Goal: Communication & Community: Answer question/provide support

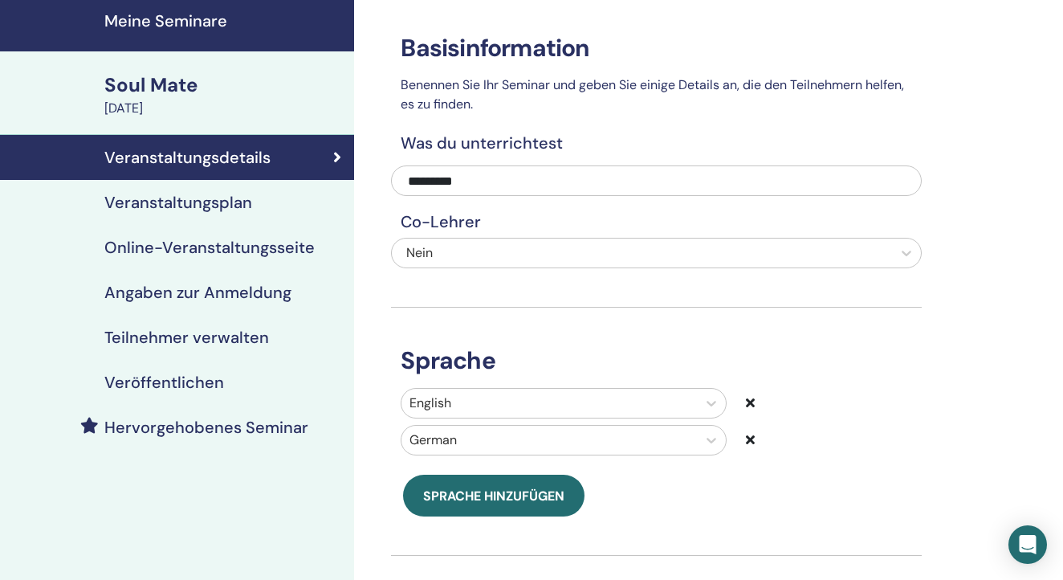
scroll to position [42, 0]
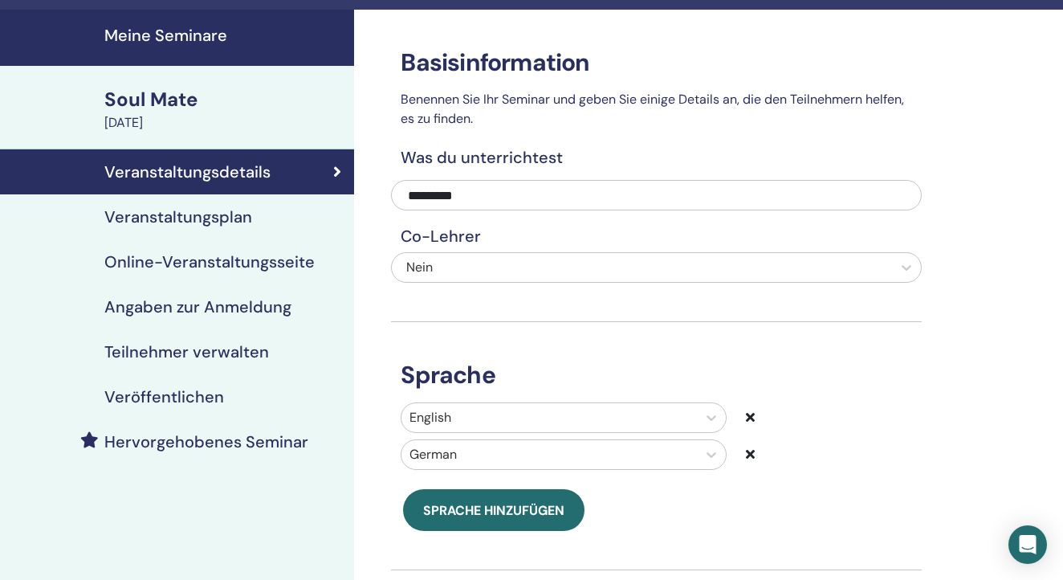
click at [216, 207] on h4 "Veranstaltungsplan" at bounding box center [178, 216] width 148 height 19
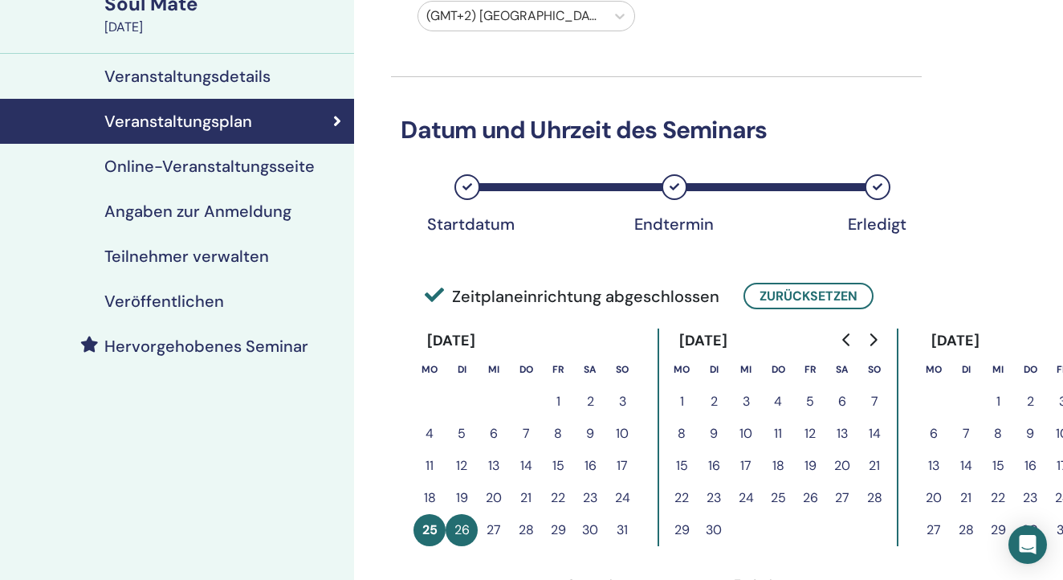
scroll to position [124, 0]
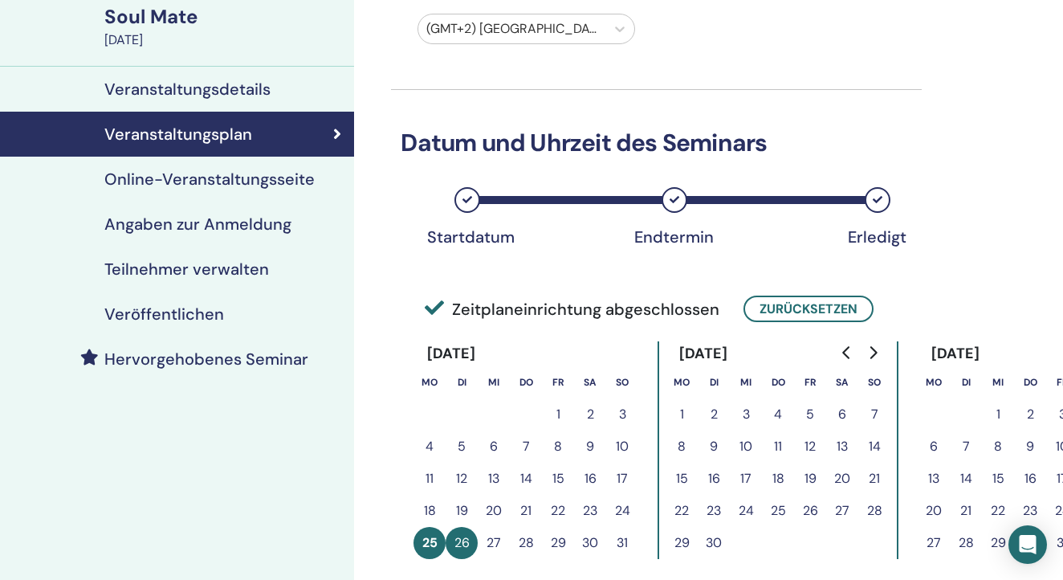
click at [267, 220] on h4 "Angaben zur Anmeldung" at bounding box center [197, 223] width 187 height 19
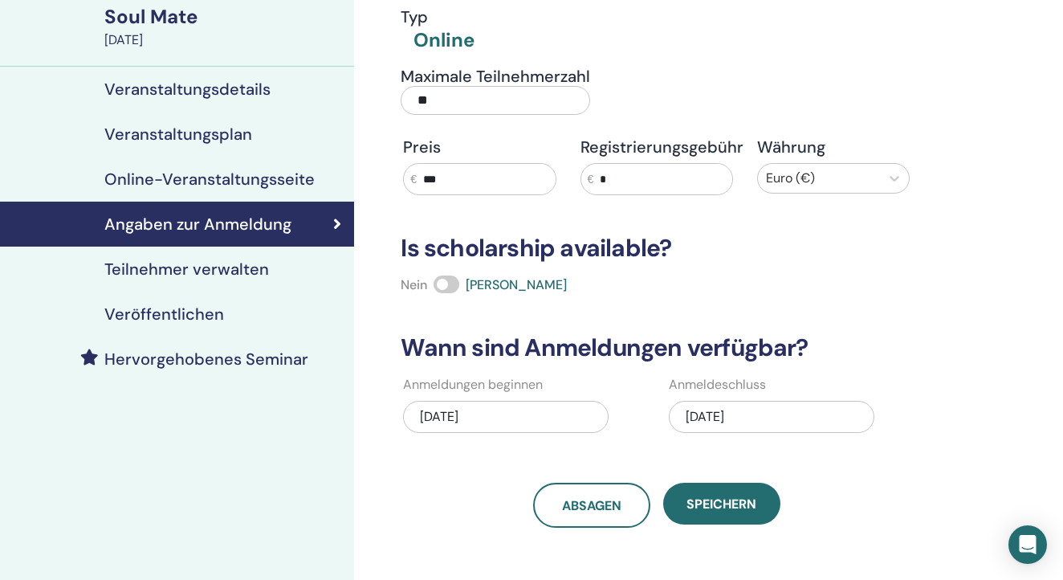
click at [789, 408] on div "[DATE]" at bounding box center [772, 417] width 206 height 32
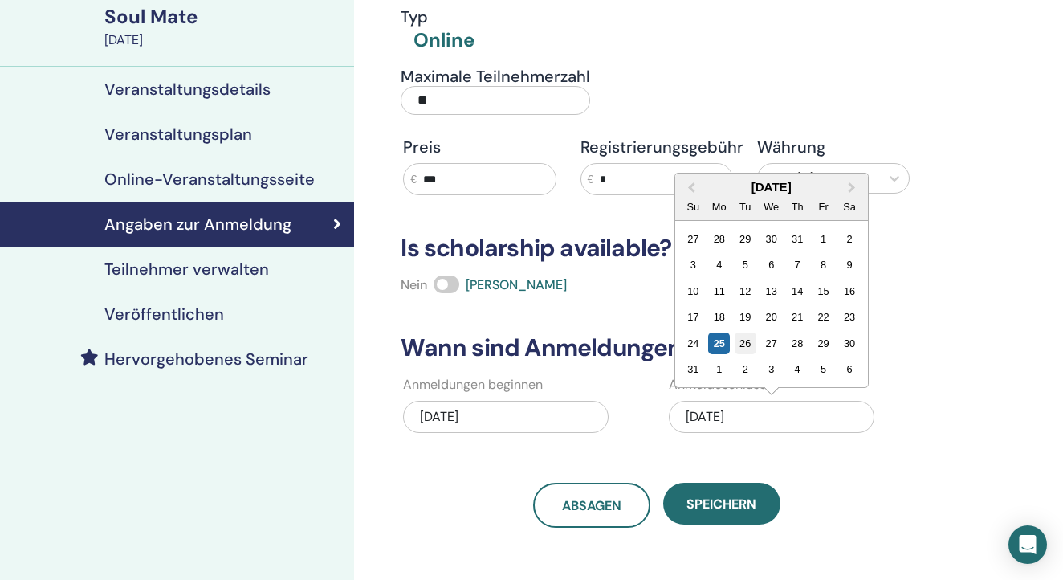
click at [748, 337] on div "26" at bounding box center [746, 343] width 22 height 22
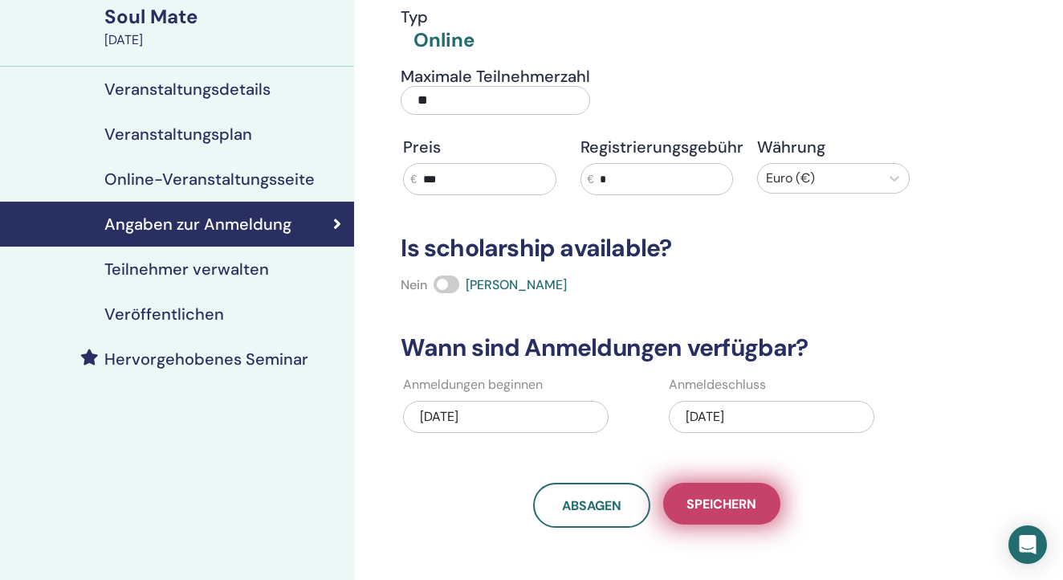
click at [721, 497] on span "Speichern" at bounding box center [722, 503] width 70 height 17
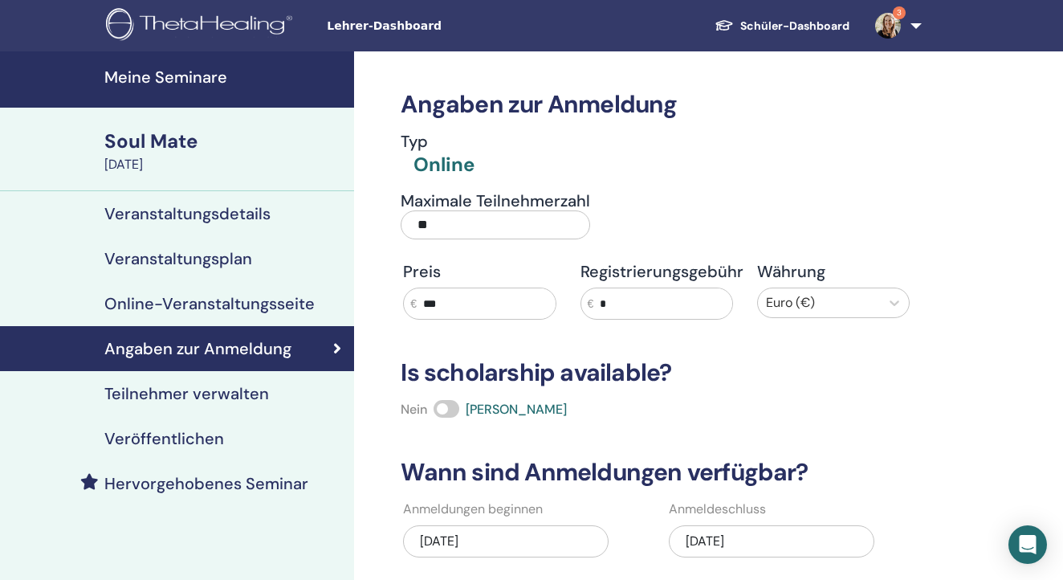
click at [907, 26] on link "3" at bounding box center [895, 25] width 66 height 51
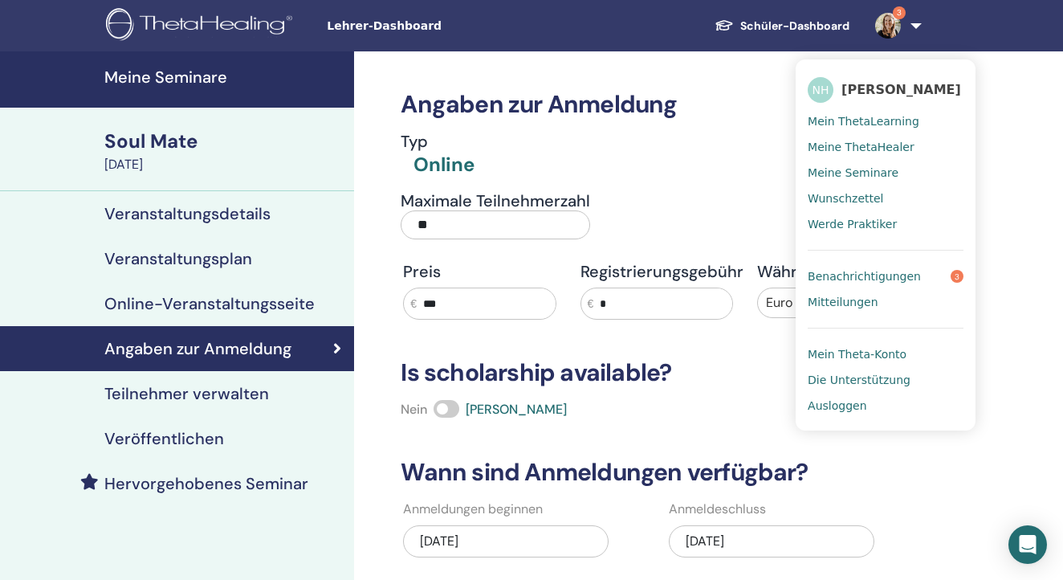
click at [890, 272] on span "Benachrichtigungen" at bounding box center [864, 276] width 113 height 14
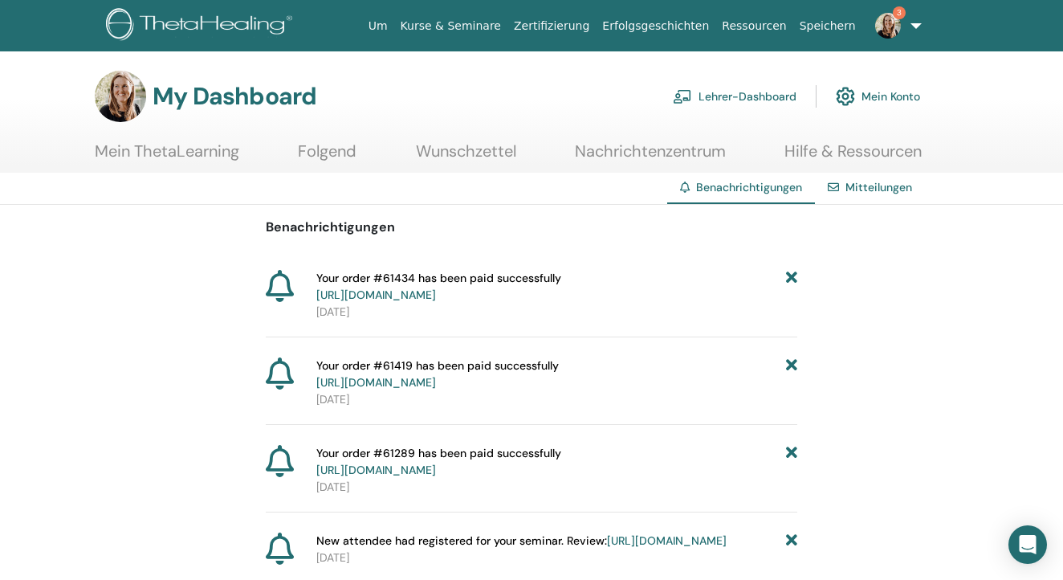
click at [794, 279] on icon at bounding box center [791, 287] width 11 height 34
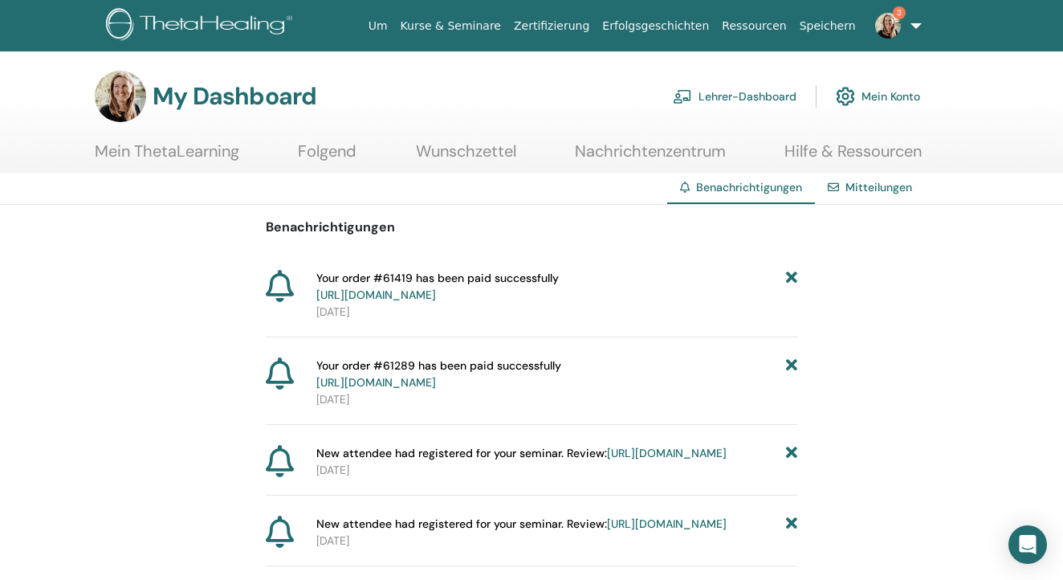
click at [794, 279] on icon at bounding box center [791, 287] width 11 height 34
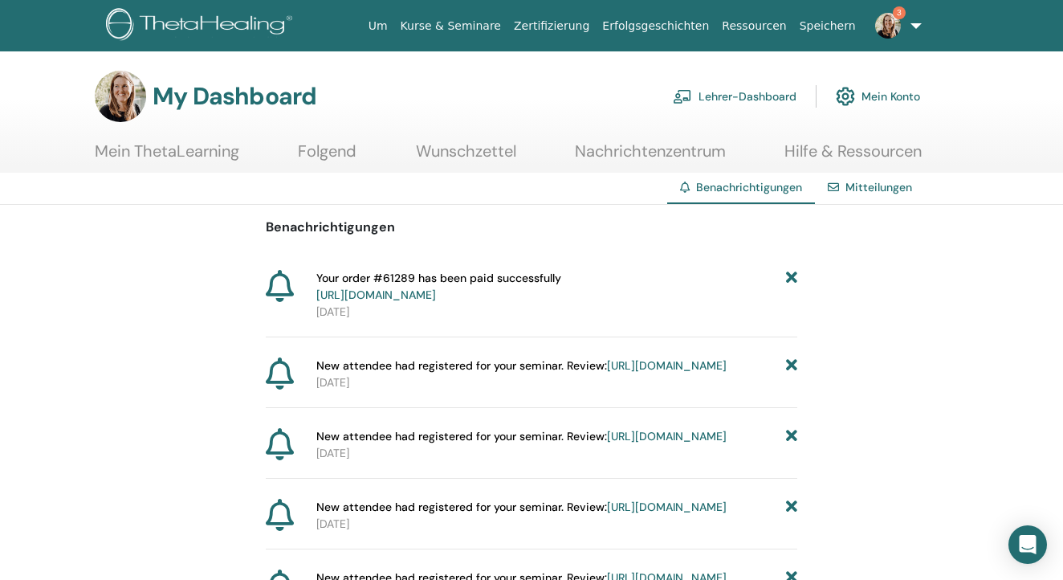
click at [794, 279] on icon at bounding box center [791, 287] width 11 height 34
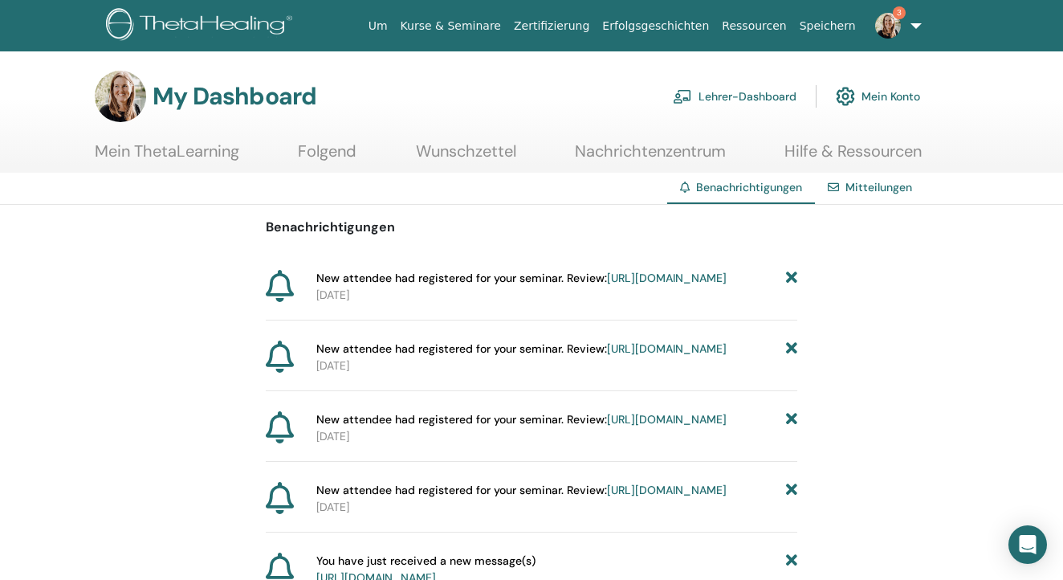
click at [621, 285] on link "https://member.thetahealing.com/instructor/seminar/369426/attendees" at bounding box center [667, 278] width 120 height 14
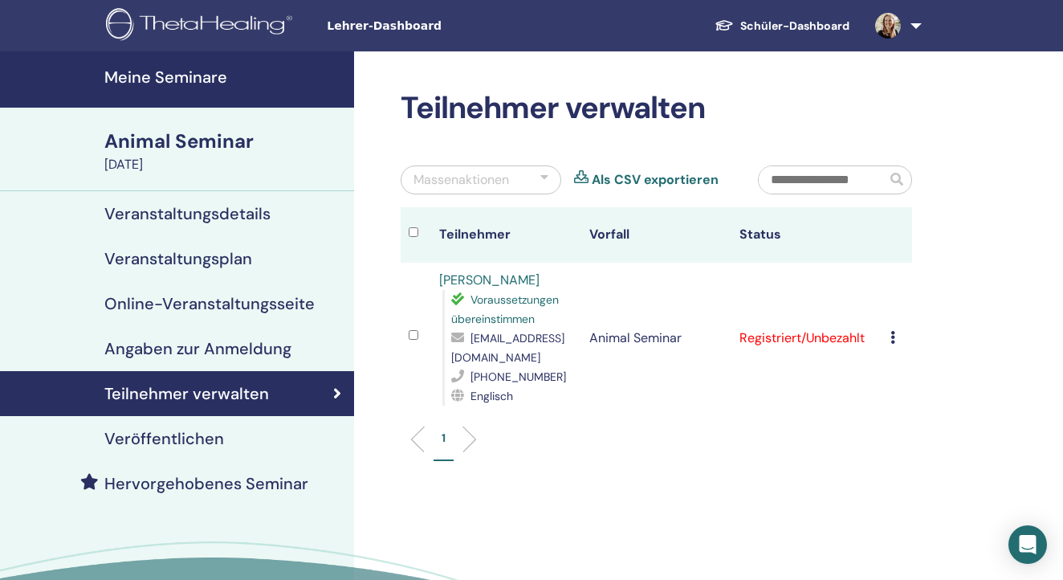
click at [915, 22] on link at bounding box center [895, 25] width 66 height 51
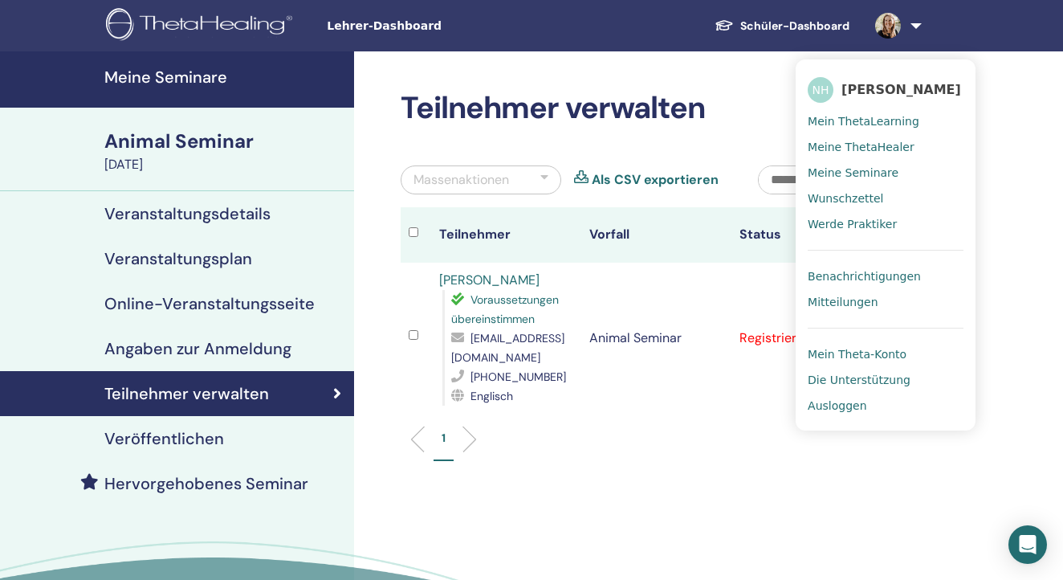
click at [855, 300] on span "Mitteilungen" at bounding box center [843, 302] width 70 height 14
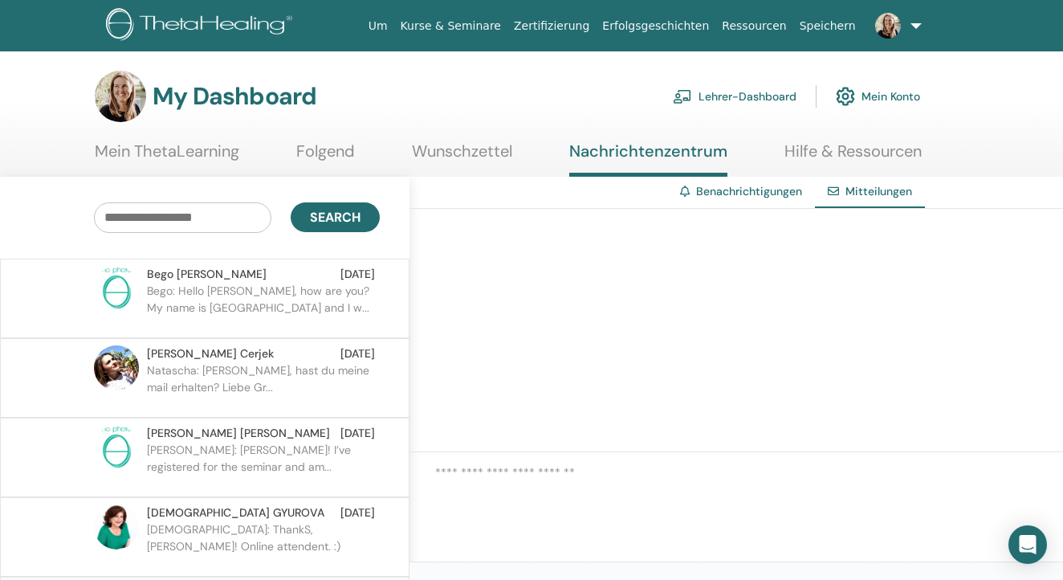
click at [237, 279] on div "Bego Bucchi Aug 23" at bounding box center [261, 274] width 228 height 17
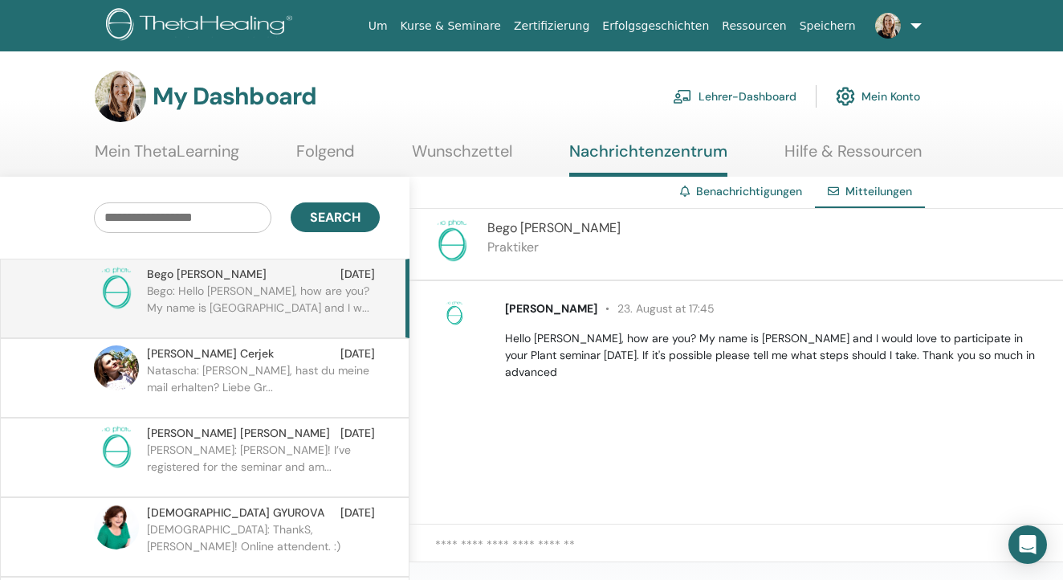
click at [491, 533] on div at bounding box center [737, 553] width 654 height 58
click at [459, 548] on textarea at bounding box center [749, 553] width 628 height 35
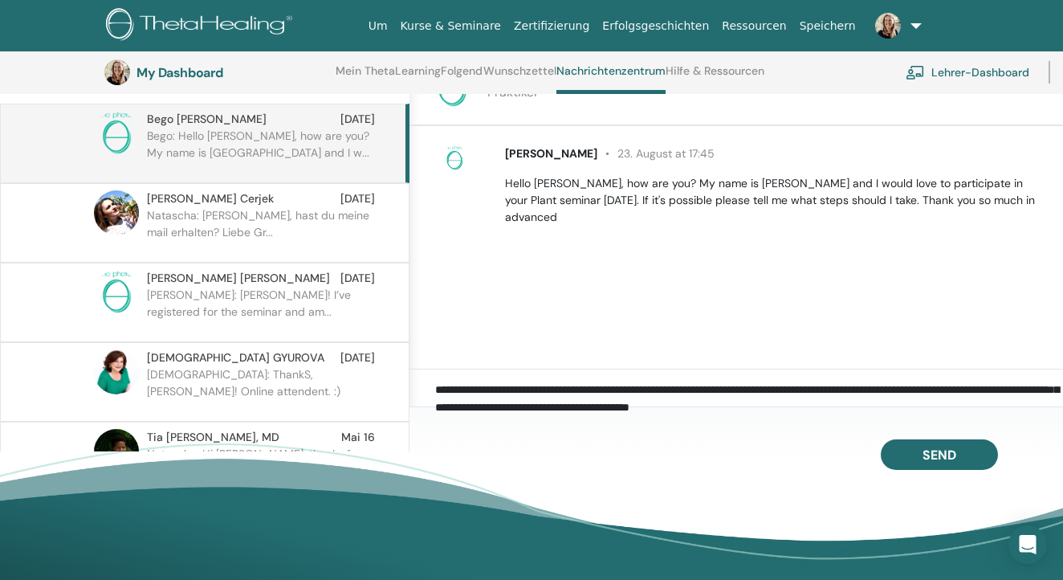
scroll to position [208, 0]
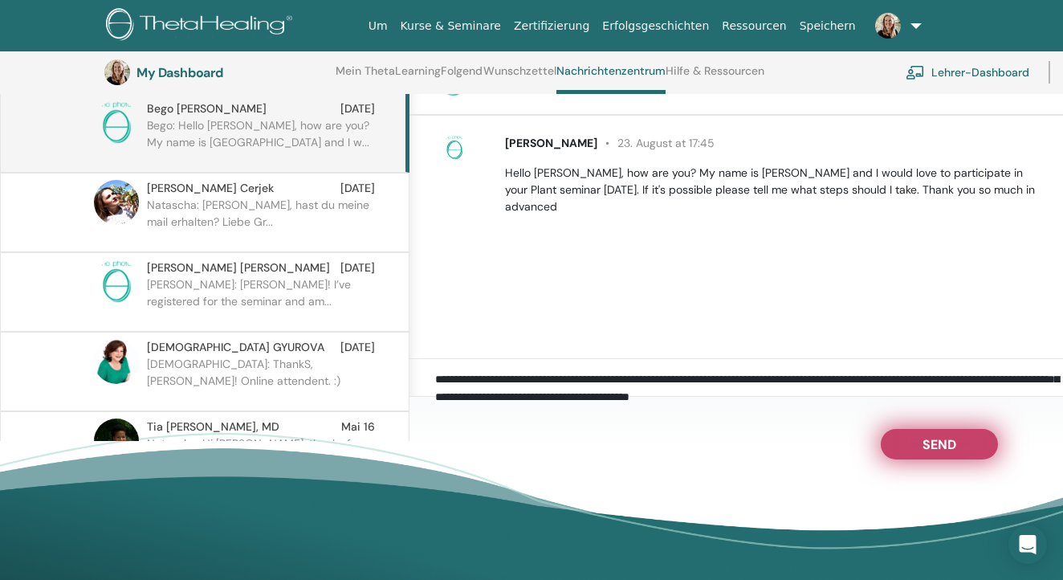
type textarea "**********"
click at [913, 452] on button "Send" at bounding box center [939, 444] width 117 height 31
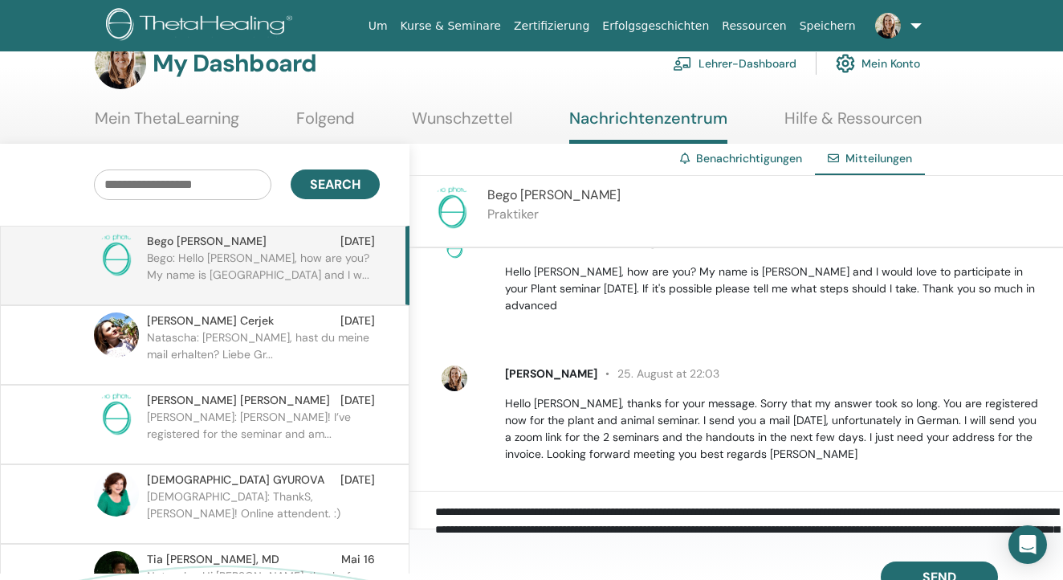
scroll to position [31, 0]
